Goal: Task Accomplishment & Management: Manage account settings

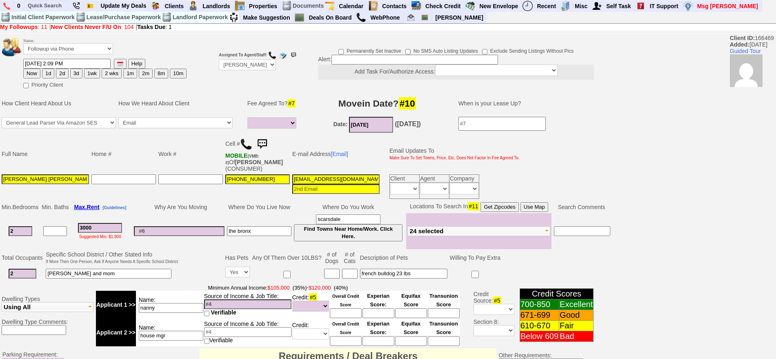
select select
click at [181, 203] on td "Why Are You Moving" at bounding box center [179, 207] width 93 height 12
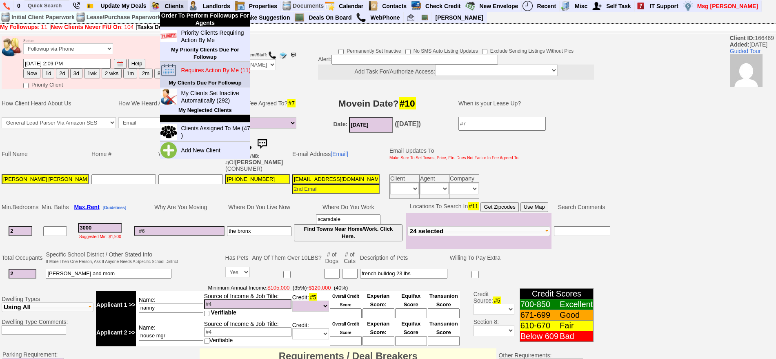
click at [213, 73] on blink "Requires Action By Me (11)" at bounding box center [215, 70] width 69 height 7
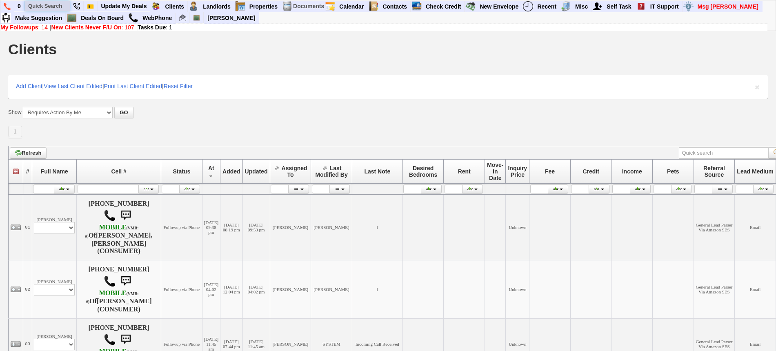
click at [55, 4] on input "text" at bounding box center [47, 6] width 45 height 10
click at [58, 7] on input "ardell" at bounding box center [47, 6] width 45 height 10
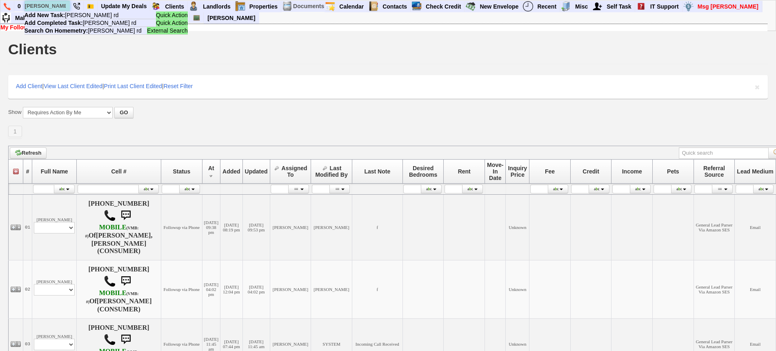
click at [49, 7] on input "ardell rd" at bounding box center [47, 6] width 45 height 10
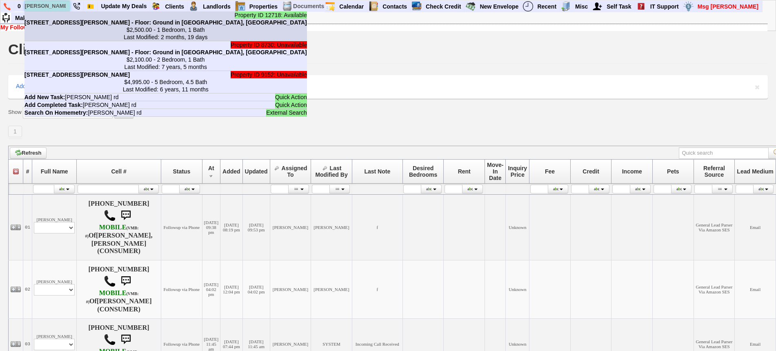
type input "ardell rd"
click at [65, 20] on b "69 Ardell Rd - Floor: Ground in Bronxville, NY" at bounding box center [166, 22] width 283 height 7
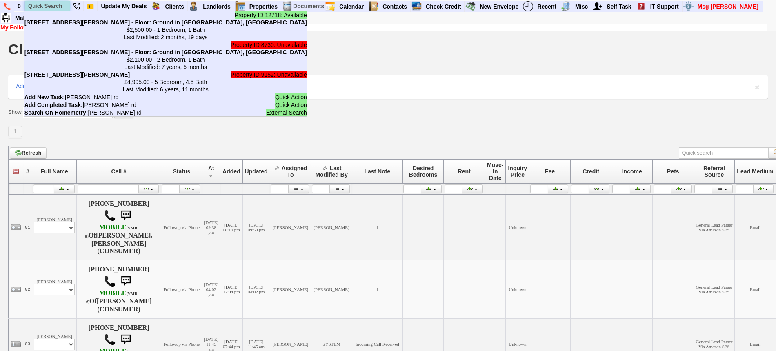
click at [48, 1] on input "text" at bounding box center [47, 6] width 45 height 10
paste input "646-500-3739"
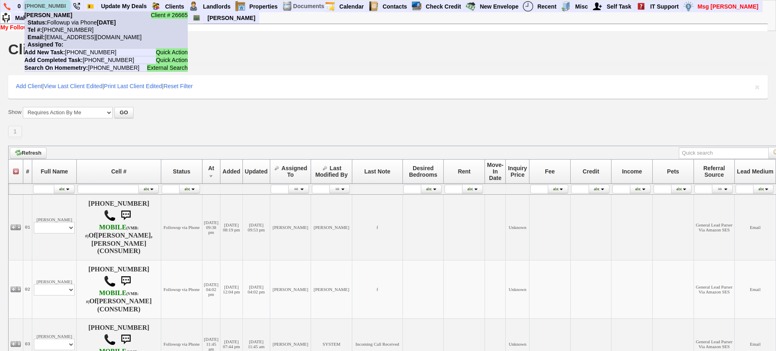
type input "646-500-3739"
click at [69, 18] on li "Client # 26665 Shantell Cowart Status: Followup via Phone Monday, September 8th…" at bounding box center [106, 29] width 163 height 37
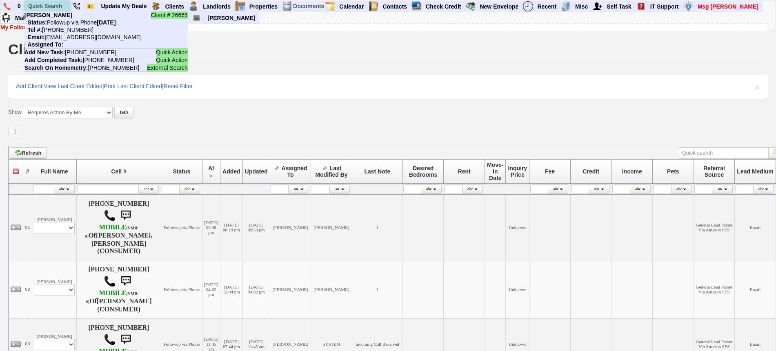
click at [53, 7] on input "text" at bounding box center [47, 6] width 45 height 10
paste input "914-343-3711"
click at [49, 4] on input "914-343-3711" at bounding box center [47, 6] width 45 height 10
paste input "47-884-5760"
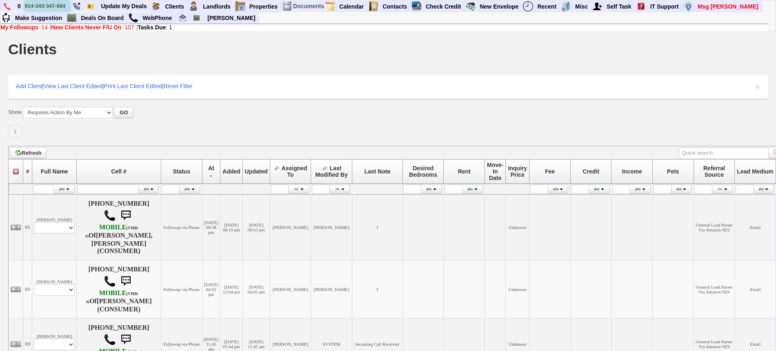
scroll to position [0, 13]
click at [49, 4] on input "914-343-347-884-5760" at bounding box center [47, 6] width 45 height 10
paste input "text"
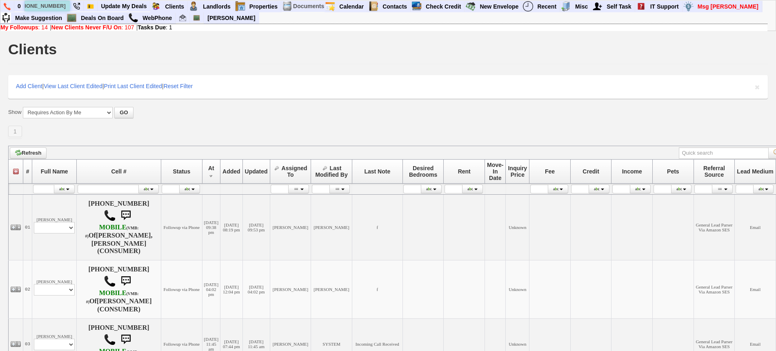
scroll to position [0, 0]
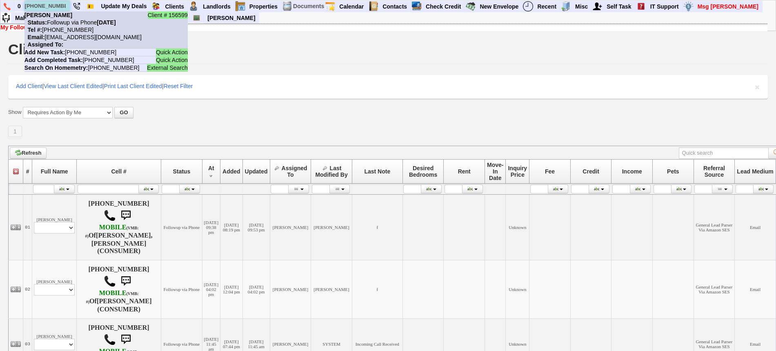
type input "347-884-5760"
click at [67, 18] on b "Paloma Carvajal Suero" at bounding box center [49, 15] width 48 height 7
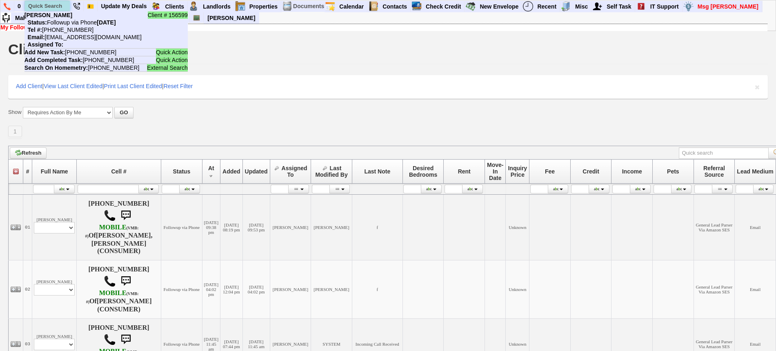
click at [43, 2] on input "text" at bounding box center [47, 6] width 45 height 10
paste input "716-609-5003"
click at [49, 4] on input "716-609-5003" at bounding box center [47, 6] width 45 height 10
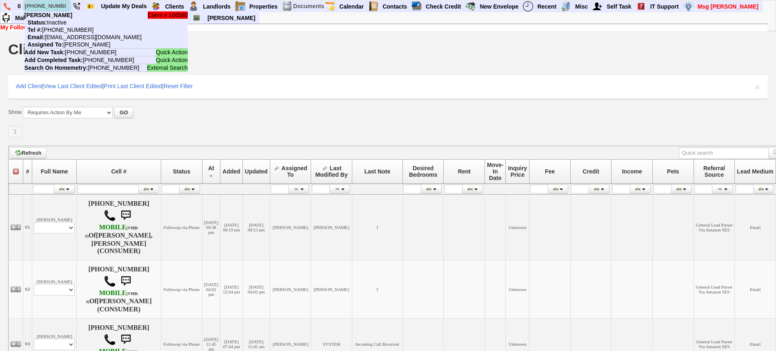
paste input "914-434-2711"
click at [54, 7] on input "914-434-2711" at bounding box center [47, 6] width 45 height 10
paste input "7-992-083"
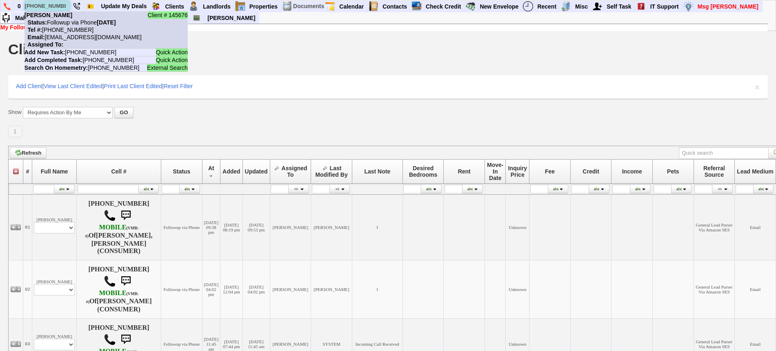
type input "[PHONE_NUMBER]"
click at [64, 13] on b "[PERSON_NAME]" at bounding box center [49, 15] width 48 height 7
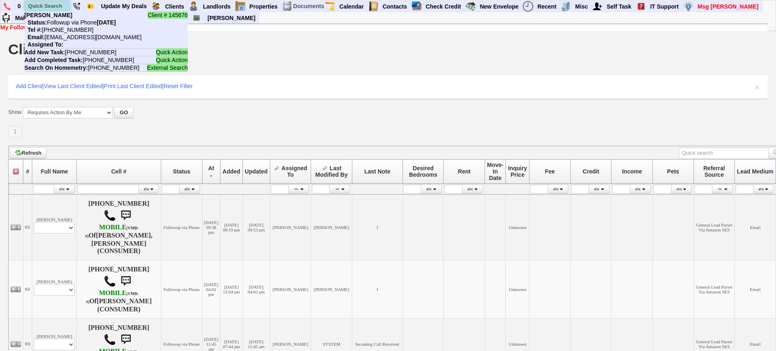
click at [50, 5] on input "text" at bounding box center [47, 6] width 45 height 10
paste input "504-877-1503"
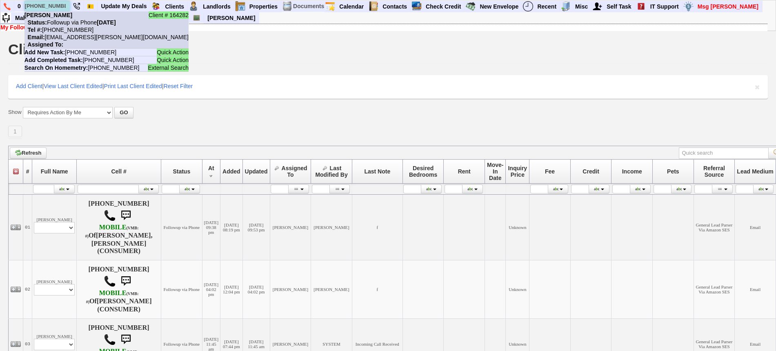
type input "504-877-1503"
click at [73, 26] on li "Client # 164282 Komi Semedo Status: Followup via Phone Friday, September 5th, 2…" at bounding box center [107, 29] width 164 height 37
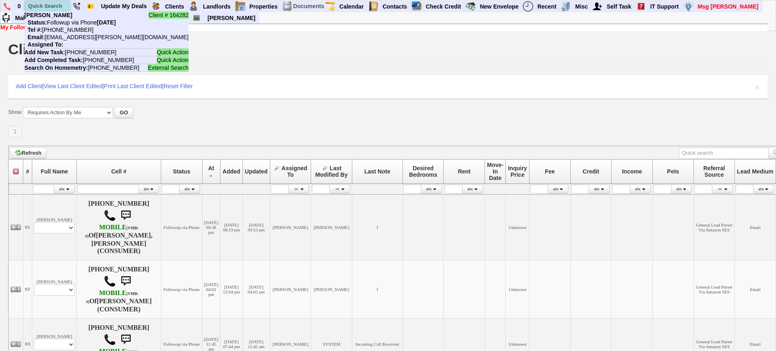
click at [59, 4] on input "text" at bounding box center [47, 6] width 45 height 10
paste input "914-304-6064"
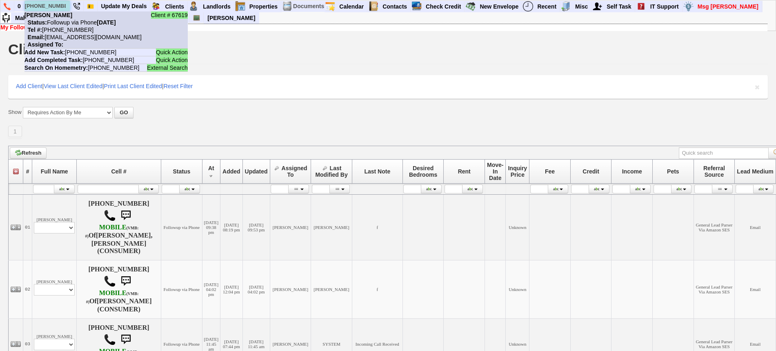
type input "914-304-6064"
click at [73, 25] on nobr "Status: Followup via Phone Thursday, September 4th, 2025" at bounding box center [70, 22] width 91 height 7
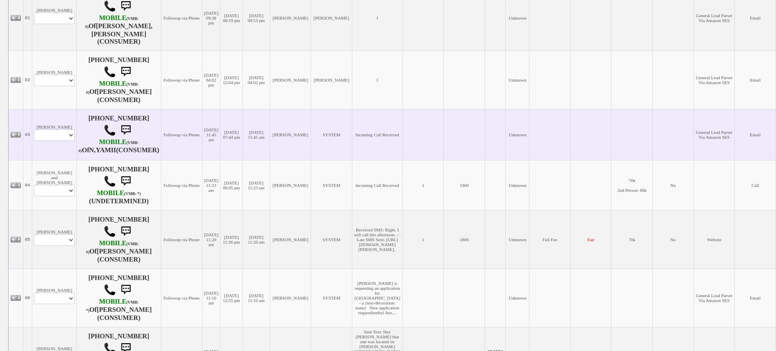
scroll to position [192, 0]
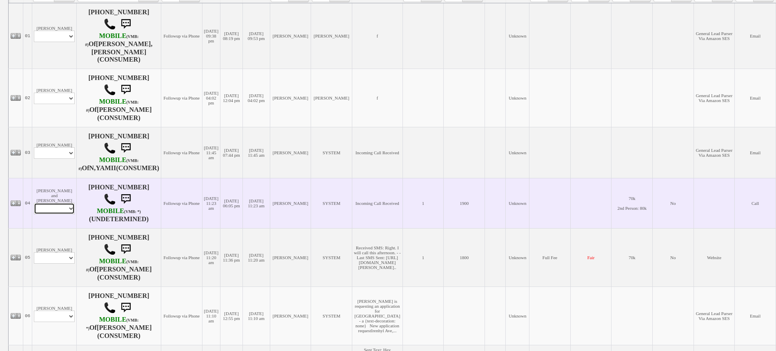
click at [57, 203] on select "Profile Edit Print Closed Deals" at bounding box center [54, 208] width 41 height 11
select select "ChangeURL,/crm/custom/edit_client_form.php?redirect=%2Fcrm%2Fclients.php&id=165…"
click at [34, 203] on select "Profile Edit Print Closed Deals" at bounding box center [54, 208] width 41 height 11
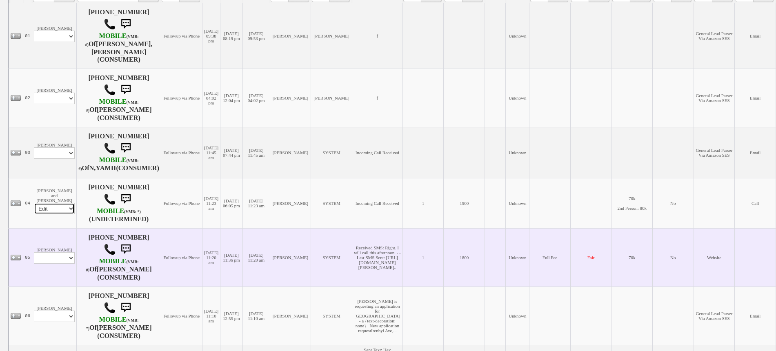
select select
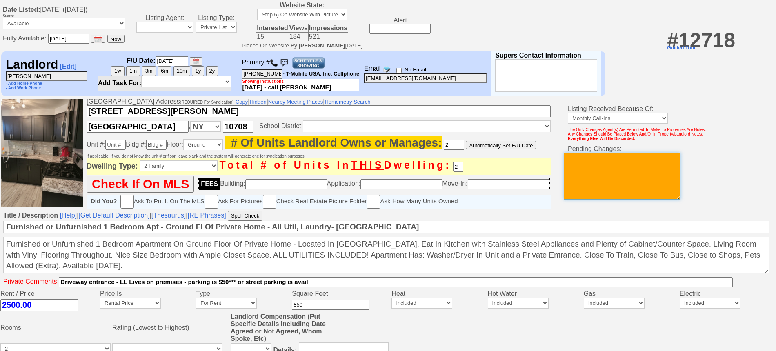
click at [660, 178] on textarea at bounding box center [622, 176] width 117 height 47
type textarea "apartm"
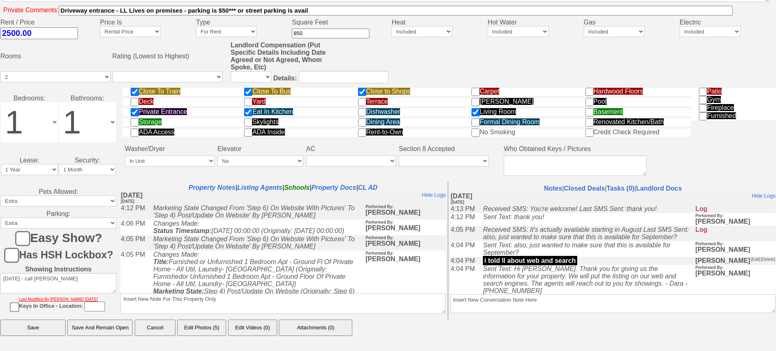
scroll to position [334, 0]
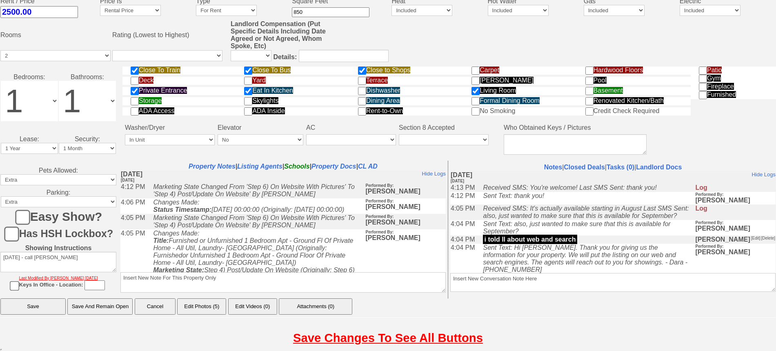
type textarea "apartment not available since ll is selling 9/8 please remove jorge"
click at [109, 305] on input "Save And Remain Open" at bounding box center [99, 307] width 65 height 16
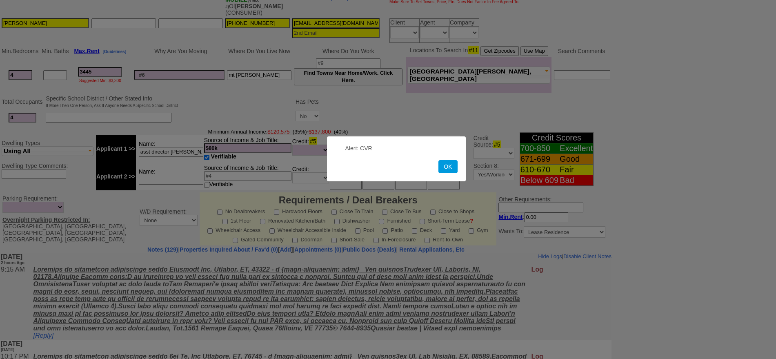
scroll to position [189, 0]
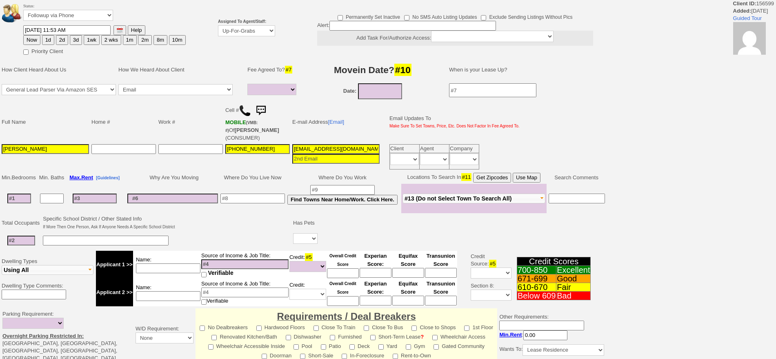
select select
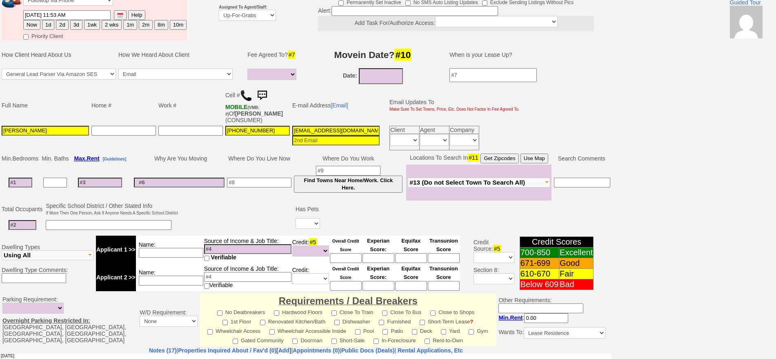
scroll to position [51, 0]
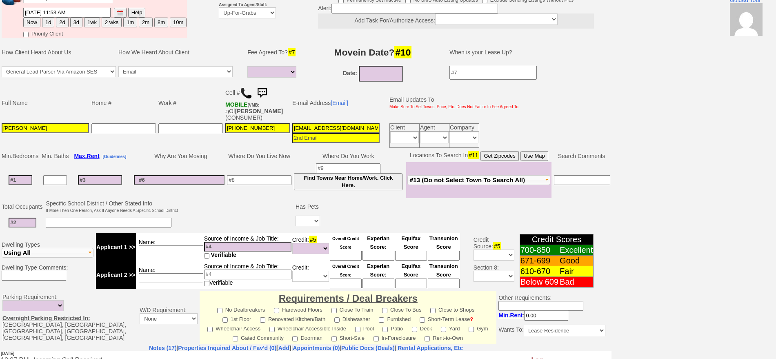
click at [68, 126] on input "Paloma Carvajal Suero" at bounding box center [45, 128] width 87 height 10
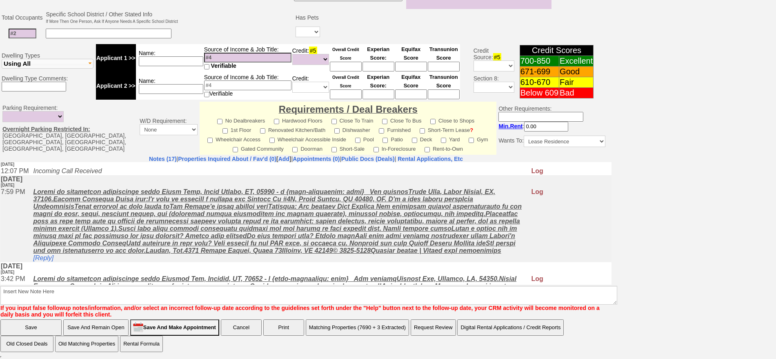
type input "Paloma Carvajal Suero (Agent)"
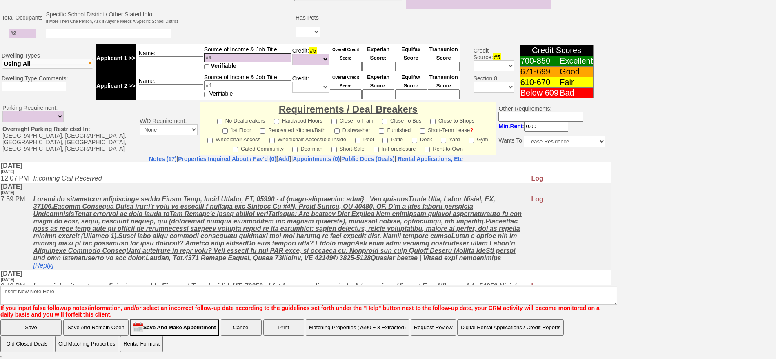
click at [77, 328] on input "Save And Remain Open" at bounding box center [95, 327] width 65 height 16
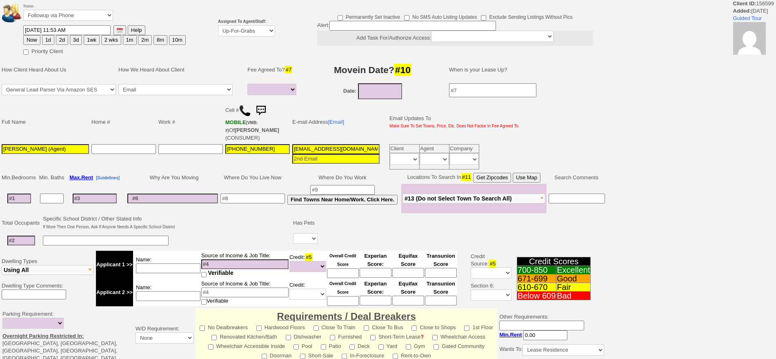
select select
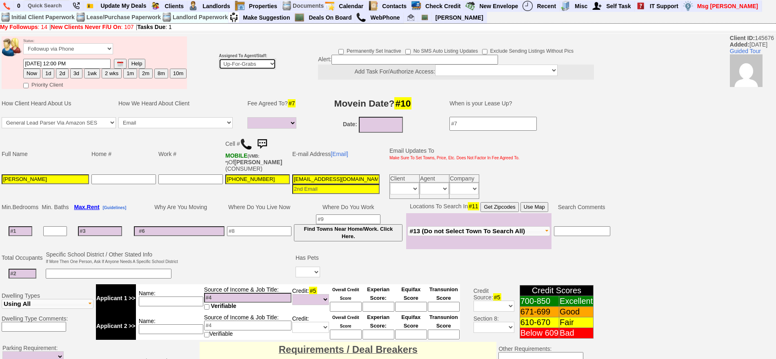
click at [231, 63] on select "Up-For-Grabs ***** STAFF ***** [PERSON_NAME] [PHONE_NUMBER] [PERSON_NAME] [PHON…" at bounding box center [247, 63] width 57 height 11
click at [230, 66] on select "Up-For-Grabs ***** STAFF ***** [PERSON_NAME] [PHONE_NUMBER] [PERSON_NAME] [PHON…" at bounding box center [247, 63] width 57 height 11
select select "148"
click at [219, 58] on select "Up-For-Grabs ***** STAFF ***** [PERSON_NAME] [PHONE_NUMBER] [PERSON_NAME] [PHON…" at bounding box center [247, 63] width 57 height 11
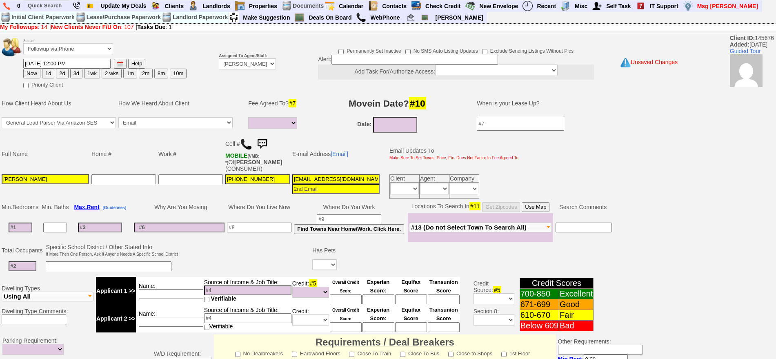
click at [35, 72] on button "Now" at bounding box center [31, 74] width 17 height 10
type input "[DATE] 12:02 PM"
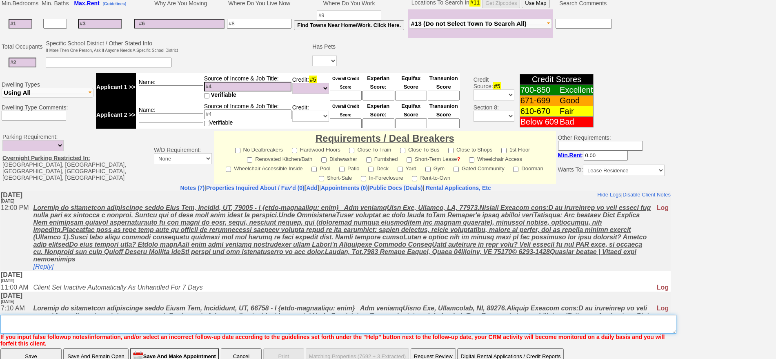
click at [305, 321] on textarea "Insert New Note Here" at bounding box center [338, 324] width 676 height 19
type textarea "f"
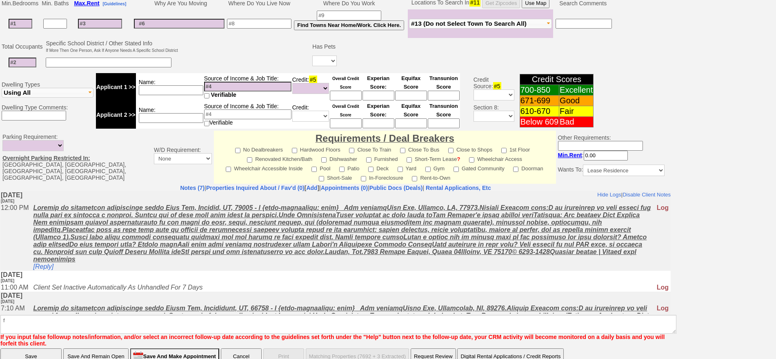
scroll to position [199, 0]
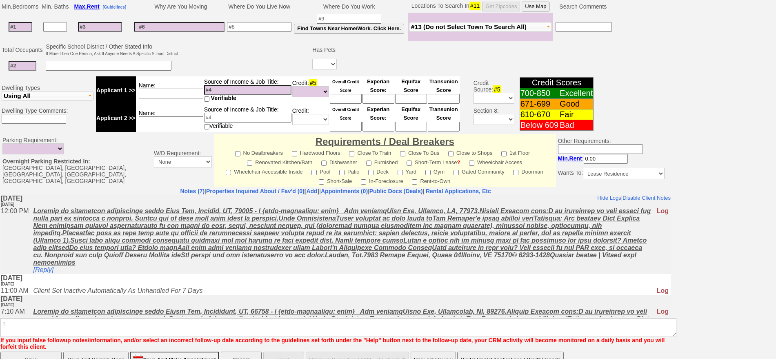
click input "Save" at bounding box center [30, 360] width 61 height 16
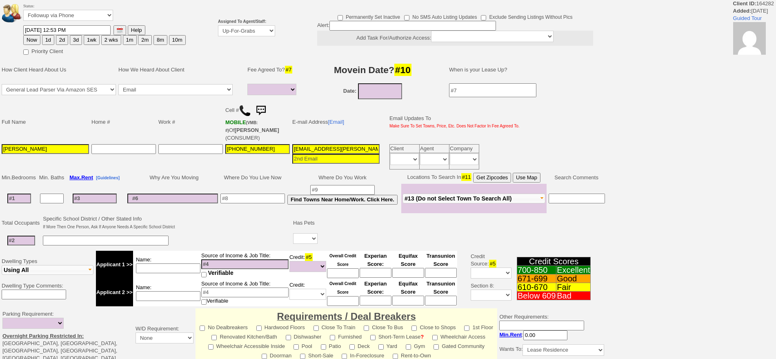
select select
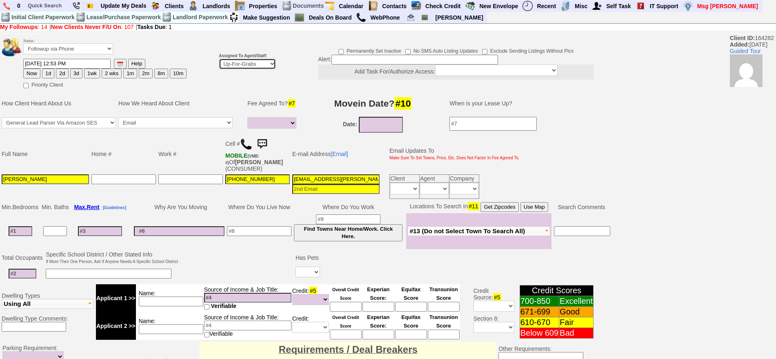
click at [240, 67] on select "Up-For-Grabs ***** STAFF ***** Bob Bruno 914-419-3579 Cristy Liberto 914-486-10…" at bounding box center [247, 63] width 57 height 11
select select "148"
click at [219, 58] on select "Up-For-Grabs ***** STAFF ***** Bob Bruno 914-419-3579 Cristy Liberto 914-486-10…" at bounding box center [247, 63] width 57 height 11
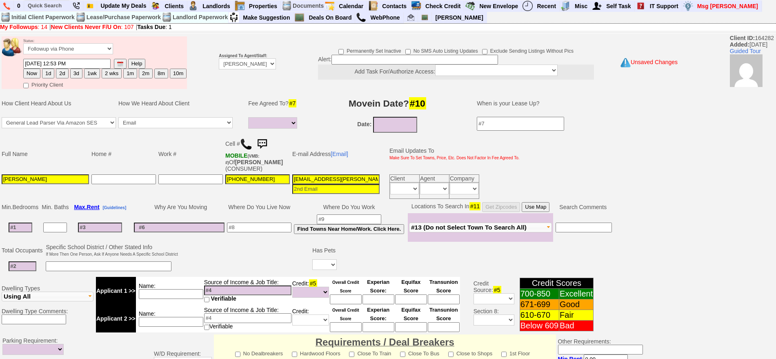
click at [30, 74] on button "Now" at bounding box center [31, 74] width 17 height 10
type input "09/08/2025 12:02 PM"
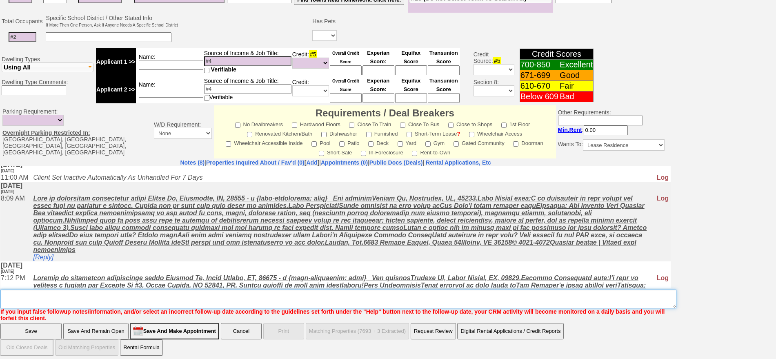
click at [428, 295] on textarea "Insert New Note Here" at bounding box center [338, 299] width 676 height 19
type textarea "f"
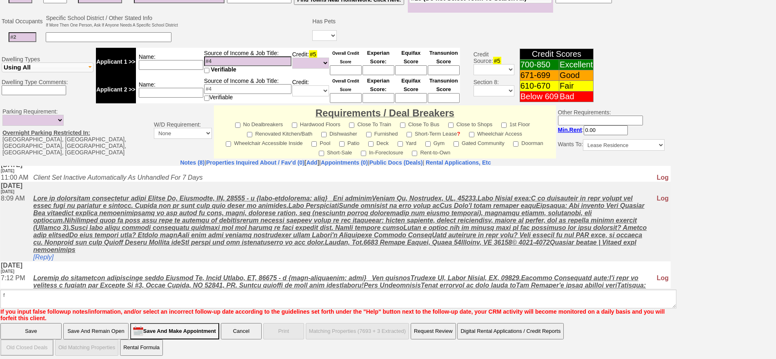
click input "Save" at bounding box center [30, 331] width 61 height 16
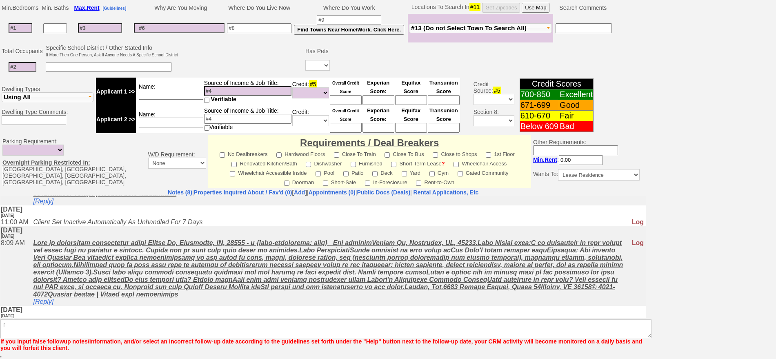
scroll to position [199, 0]
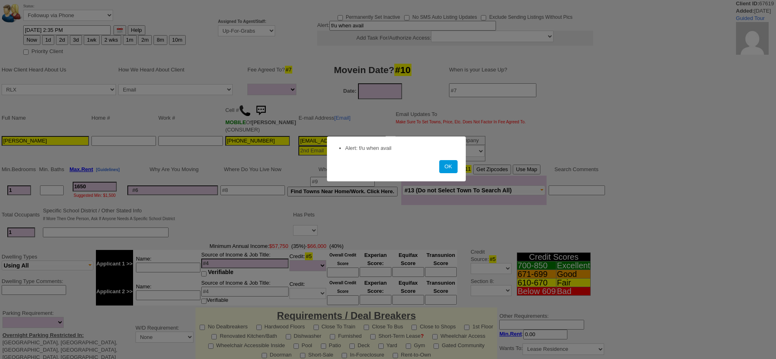
select select
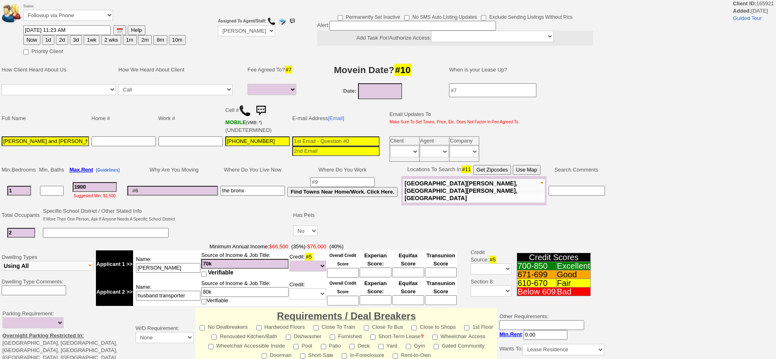
select select
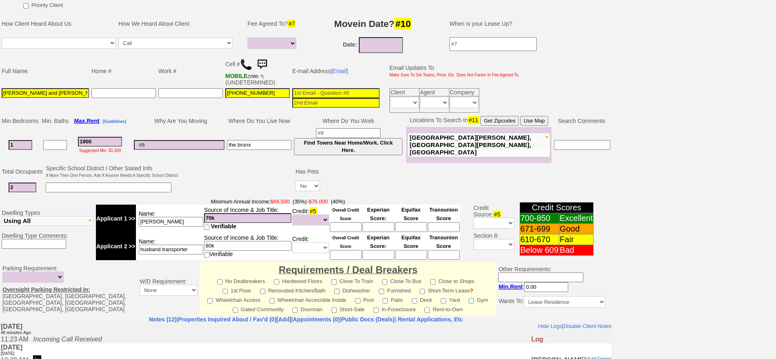
scroll to position [36, 0]
